Goal: Task Accomplishment & Management: Manage account settings

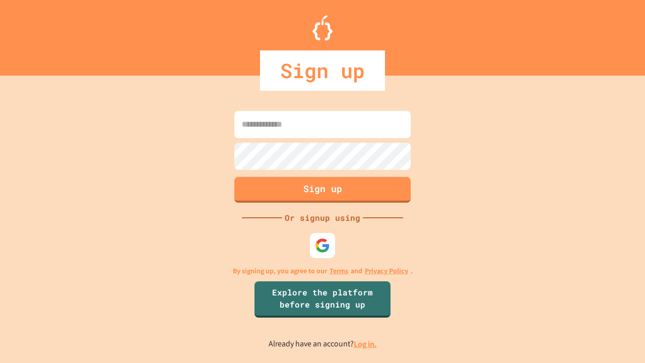
click at [366, 343] on link "Log in." at bounding box center [365, 343] width 23 height 11
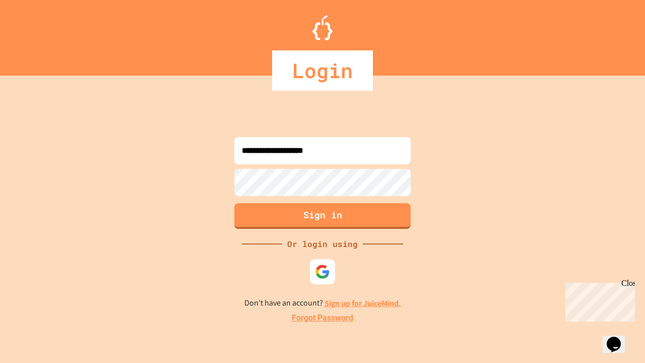
type input "**********"
